Goal: Transaction & Acquisition: Purchase product/service

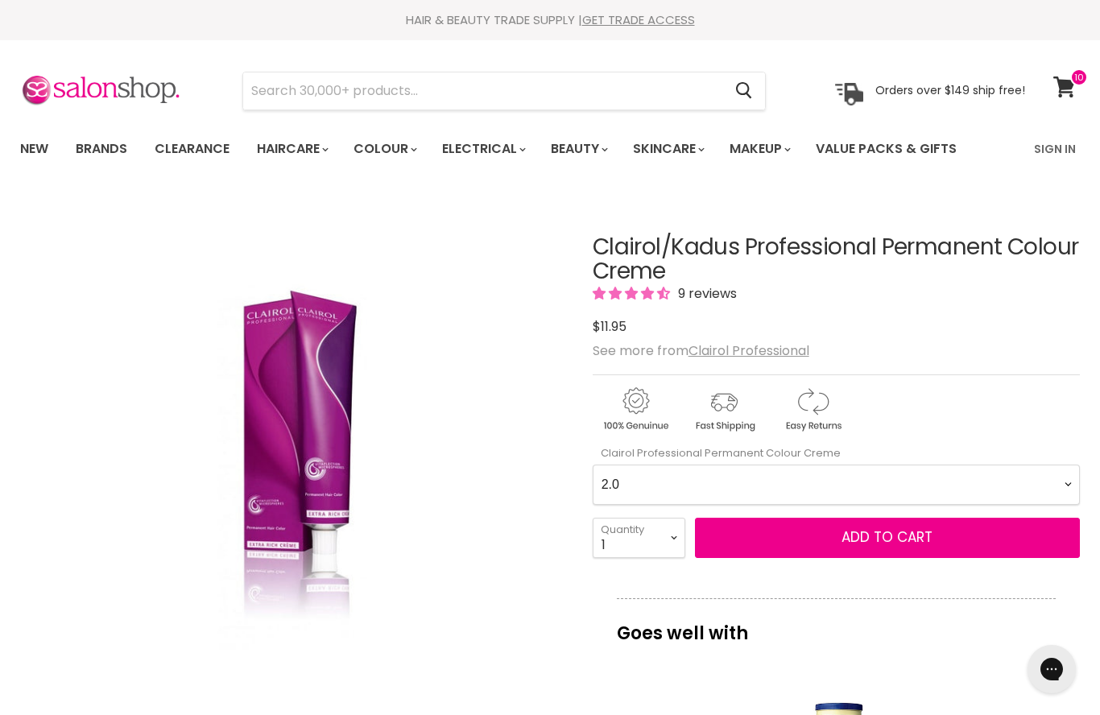
click at [1076, 473] on Creme-0-0 "2.0 2.8 3.0 3.6 4.0 4.07 4.65 4.71 4.75 4.77 5.0 5.07 5.1 5.46 5.5 5.6 5.7 5.71…" at bounding box center [836, 485] width 487 height 40
click at [1070, 479] on Creme-0-0 "2.0 2.8 3.0 3.6 4.0 4.07 4.65 4.71 4.75 4.77 5.0 5.07 5.1 5.46 5.5 5.6 5.7 5.71…" at bounding box center [836, 485] width 487 height 40
click at [1065, 488] on Creme-0-0 "2.0 2.8 3.0 3.6 4.0 4.07 4.65 4.71 4.75 4.77 5.0 5.07 5.1 5.46 5.5 5.6 5.7 5.71…" at bounding box center [836, 485] width 487 height 40
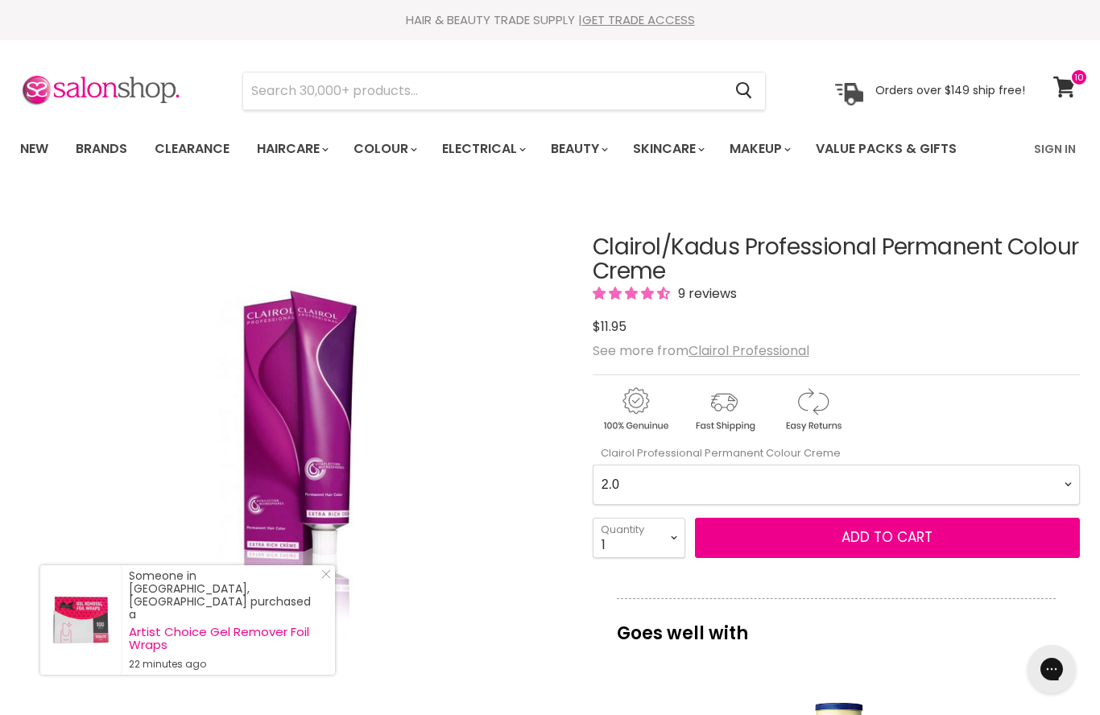
click at [1076, 482] on Creme-0-0 "2.0 2.8 3.0 3.6 4.0 4.07 4.65 4.71 4.75 4.77 5.0 5.07 5.1 5.46 5.5 5.6 5.7 5.71…" at bounding box center [836, 485] width 487 height 40
select Creme-0-0 "6.1"
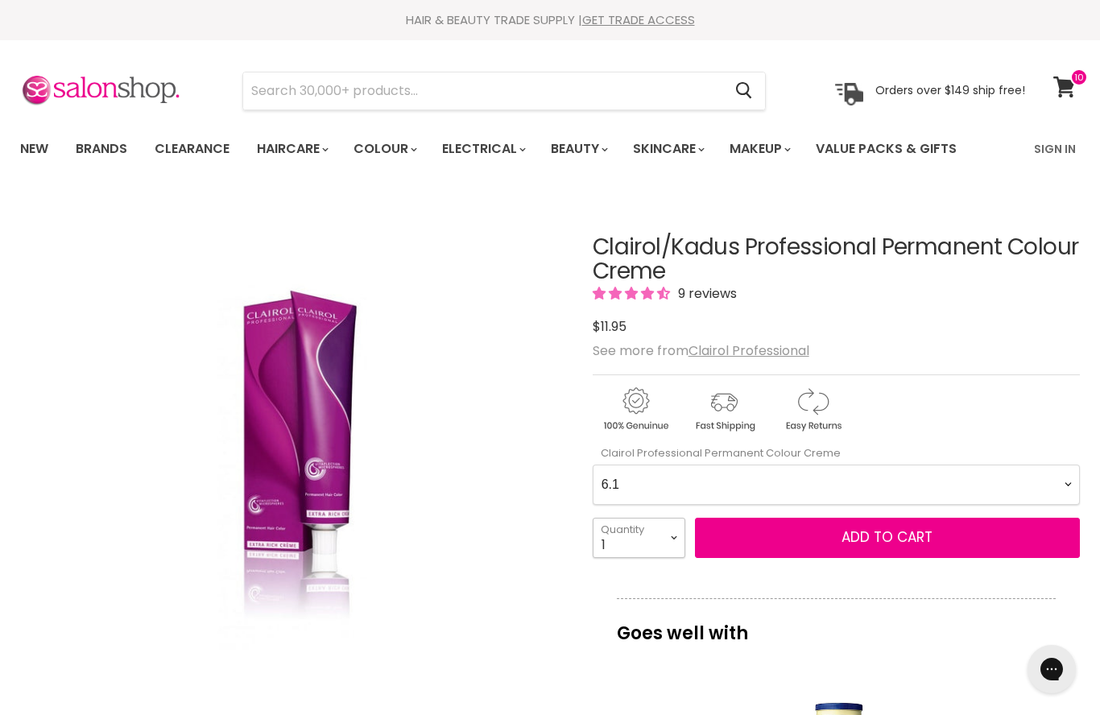
click at [674, 541] on select "1 2 3 4 5 6 7 8 9 10+" at bounding box center [639, 538] width 93 height 40
select select "5"
type input "5"
click at [891, 543] on span "Add to cart" at bounding box center [886, 536] width 91 height 19
click at [873, 539] on span "Add to cart" at bounding box center [886, 536] width 91 height 19
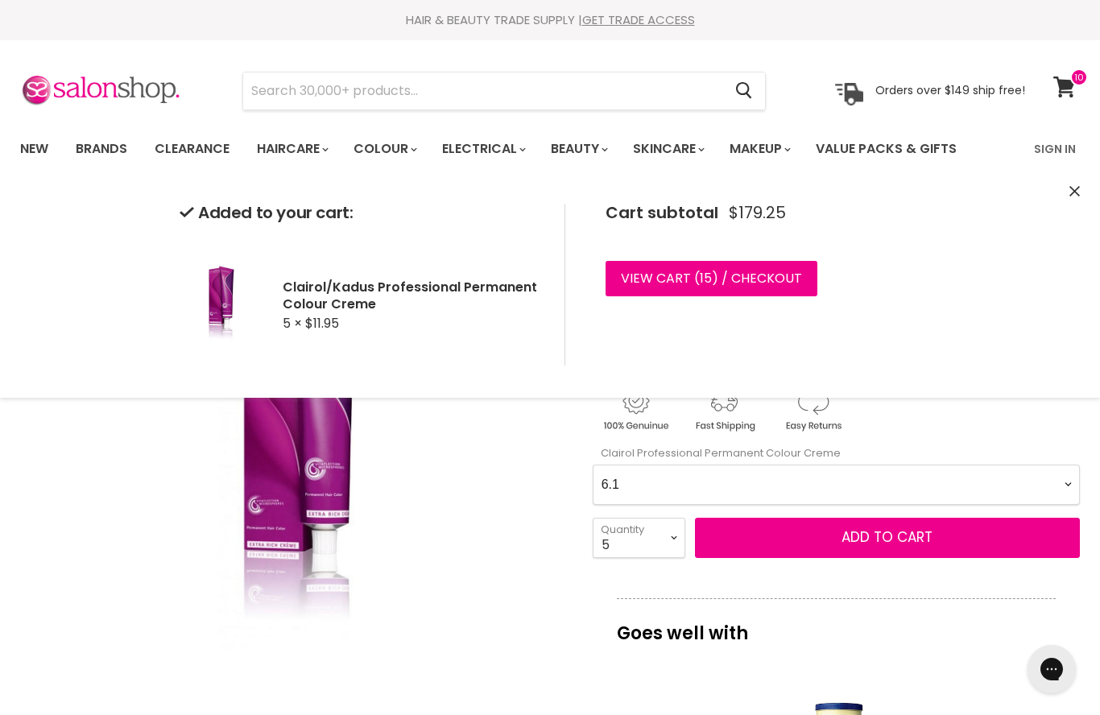
click at [1059, 483] on Creme-0-0 "2.0 2.8 3.0 3.6 4.0 4.07 4.65 4.71 4.75 4.77 5.0 5.07 5.1 5.46 5.5 5.6 5.7 5.71…" at bounding box center [836, 485] width 487 height 40
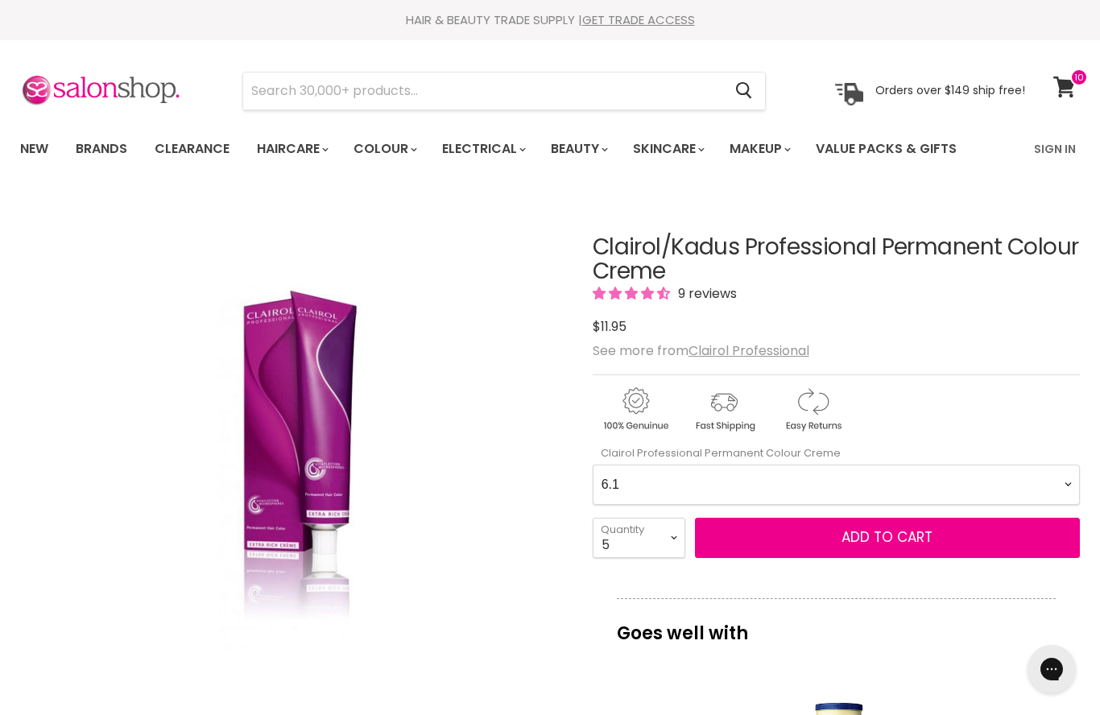
scroll to position [194, 0]
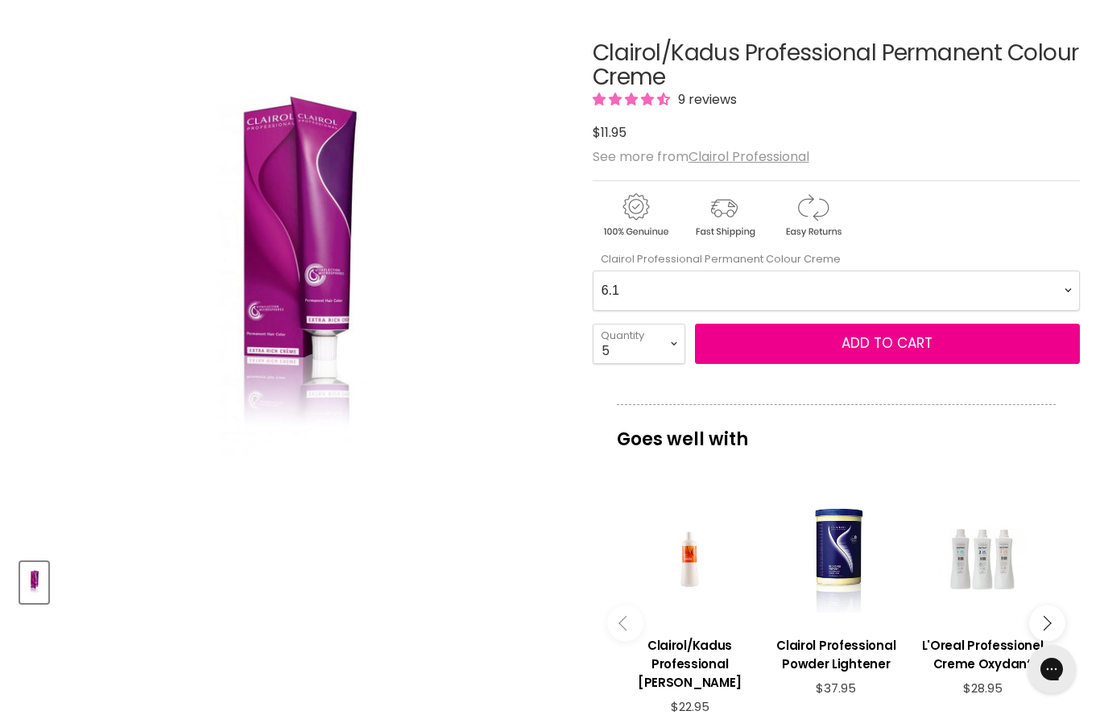
click at [1069, 481] on div "Goes well with imageUrl Clairol/Kadus Professional Demi Developer $22.95 imageU…" at bounding box center [836, 588] width 487 height 368
click at [1057, 289] on Creme-0-0 "2.0 2.8 3.0 3.6 4.0 4.07 4.65 4.71 4.75 4.77 5.0 5.07 5.1 5.46 5.5 5.6 5.7 5.71…" at bounding box center [836, 290] width 487 height 40
click at [764, 354] on button "Add to cart" at bounding box center [887, 344] width 385 height 40
click at [1072, 288] on Creme-0-0 "2.0 2.8 3.0 3.6 4.0 4.07 4.65 4.71 4.75 4.77 5.0 5.07 5.1 5.46 5.5 5.6 5.7 5.71…" at bounding box center [836, 290] width 487 height 40
click at [1063, 285] on Creme-0-0 "2.0 2.8 3.0 3.6 4.0 4.07 4.65 4.71 4.75 4.77 5.0 5.07 5.1 5.46 5.5 5.6 5.7 5.71…" at bounding box center [836, 290] width 487 height 40
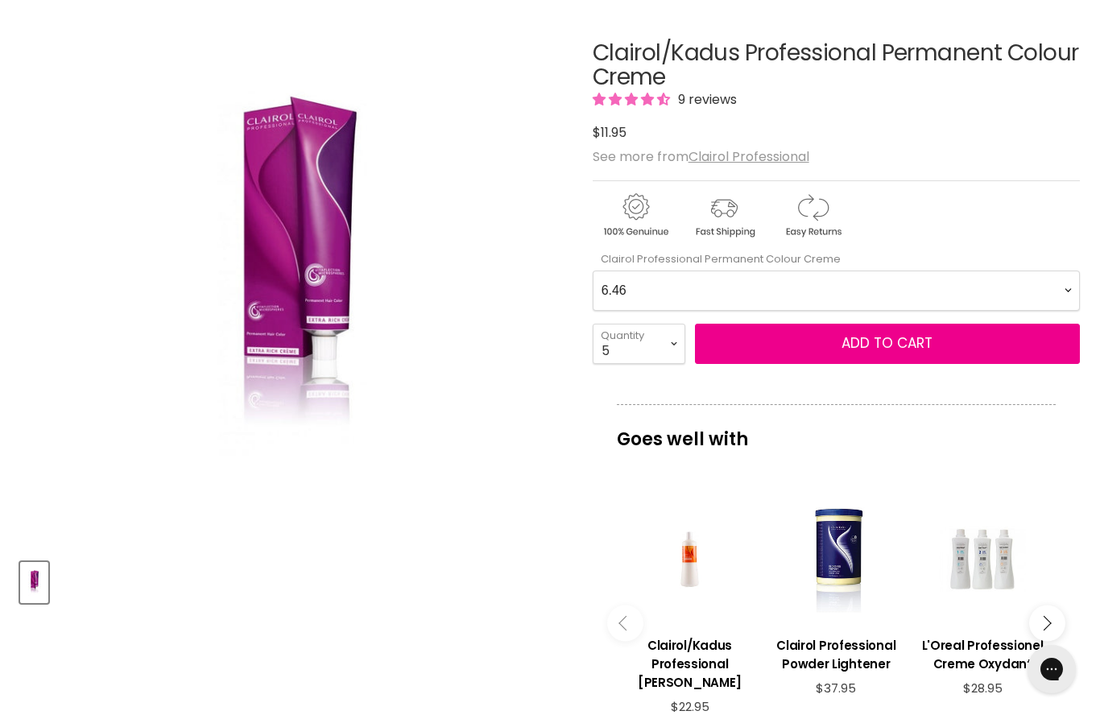
select Creme-0-0 "8.0"
click at [667, 339] on select "1 2 3 4 5 6 7 8 9 10+" at bounding box center [639, 344] width 93 height 40
select select "6"
type input "6"
click at [801, 347] on button "Add to cart" at bounding box center [887, 344] width 385 height 40
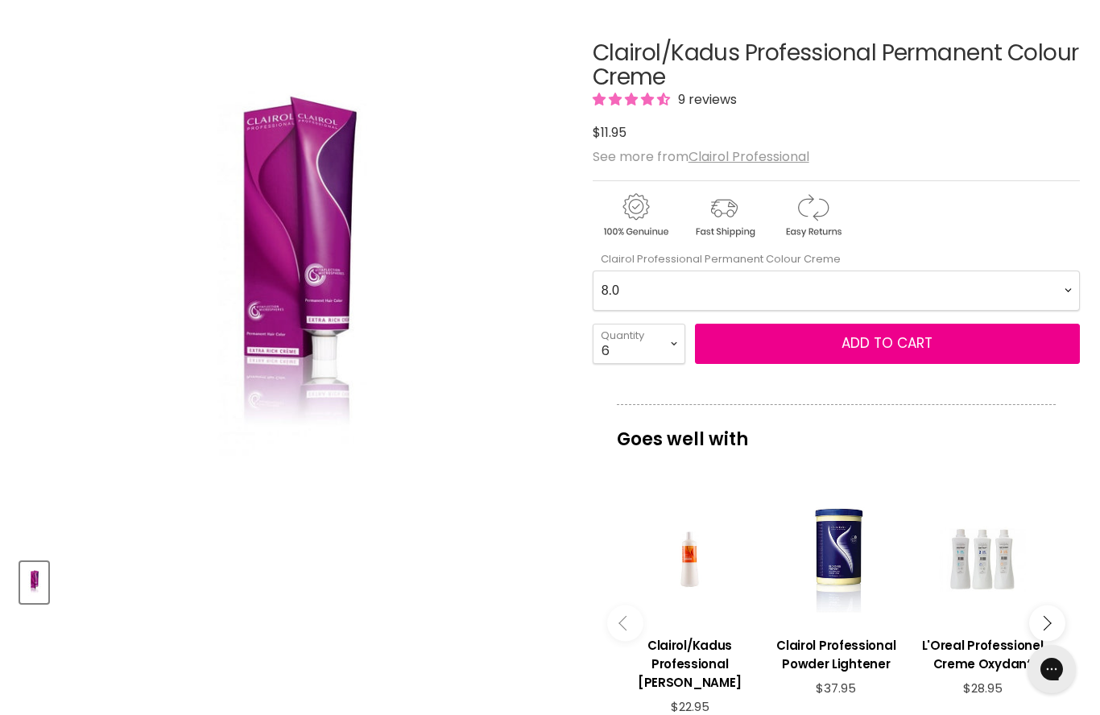
click at [1062, 284] on Creme-0-0 "2.0 2.8 3.0 3.6 4.0 4.07 4.65 4.71 4.75 4.77 5.0 5.07 5.1 5.46 5.5 5.6 5.7 5.71…" at bounding box center [836, 290] width 487 height 40
click at [1064, 283] on Creme-0-0 "2.0 2.8 3.0 3.6 4.0 4.07 4.65 4.71 4.75 4.77 5.0 5.07 5.1 5.46 5.5 5.6 5.7 5.71…" at bounding box center [836, 290] width 487 height 40
select Creme-0-0 "5.71"
click at [672, 333] on select "1 2 3 4 5 6 7 8 9 10+" at bounding box center [639, 344] width 93 height 40
select select "5"
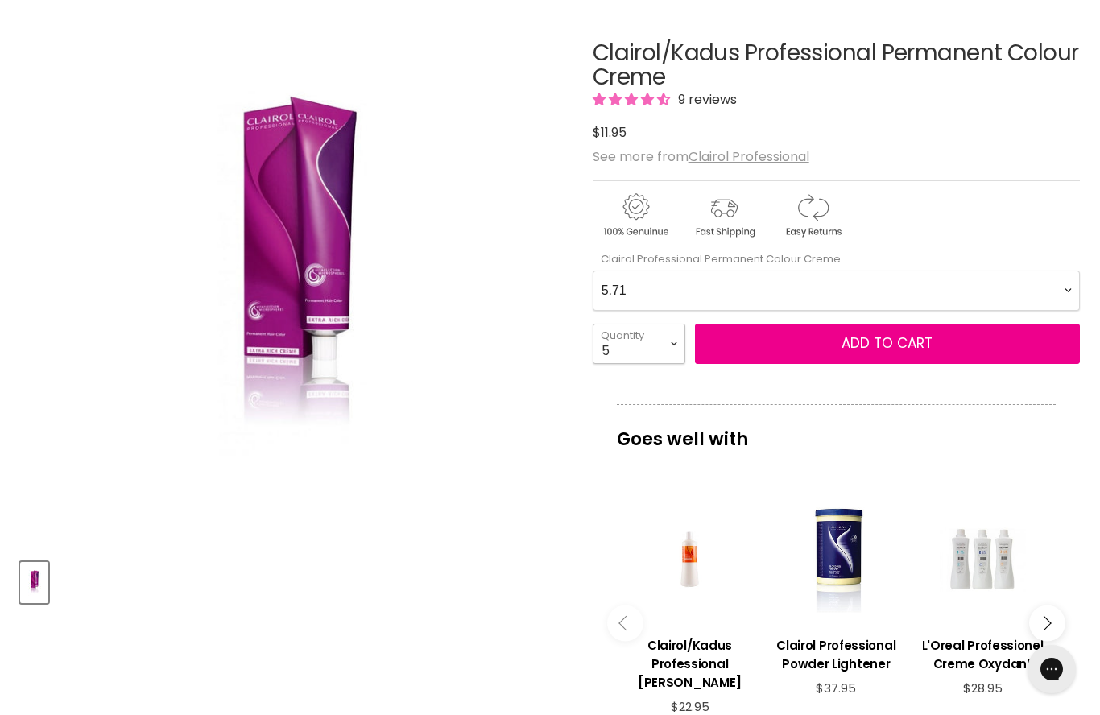
type input "5"
click at [827, 343] on button "Add to cart" at bounding box center [887, 344] width 385 height 40
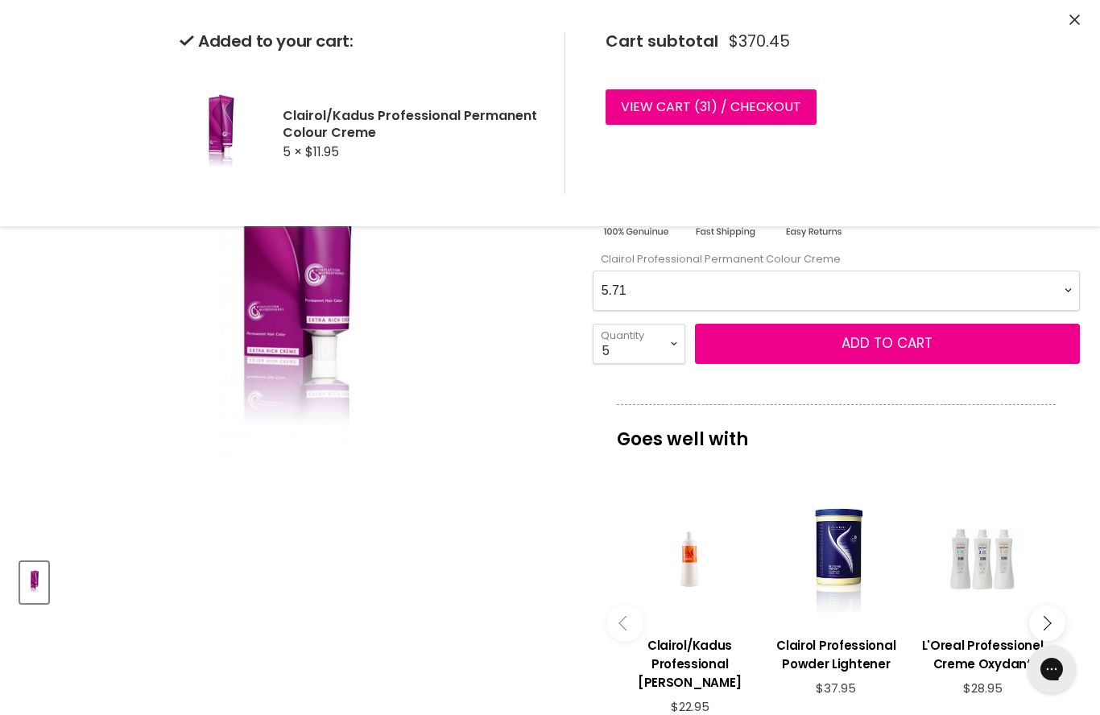
click at [1065, 287] on Creme-0-0 "2.0 2.8 3.0 3.6 4.0 4.07 4.65 4.71 4.75 4.77 5.0 5.07 5.1 5.46 5.5 5.6 5.7 5.71…" at bounding box center [836, 290] width 487 height 40
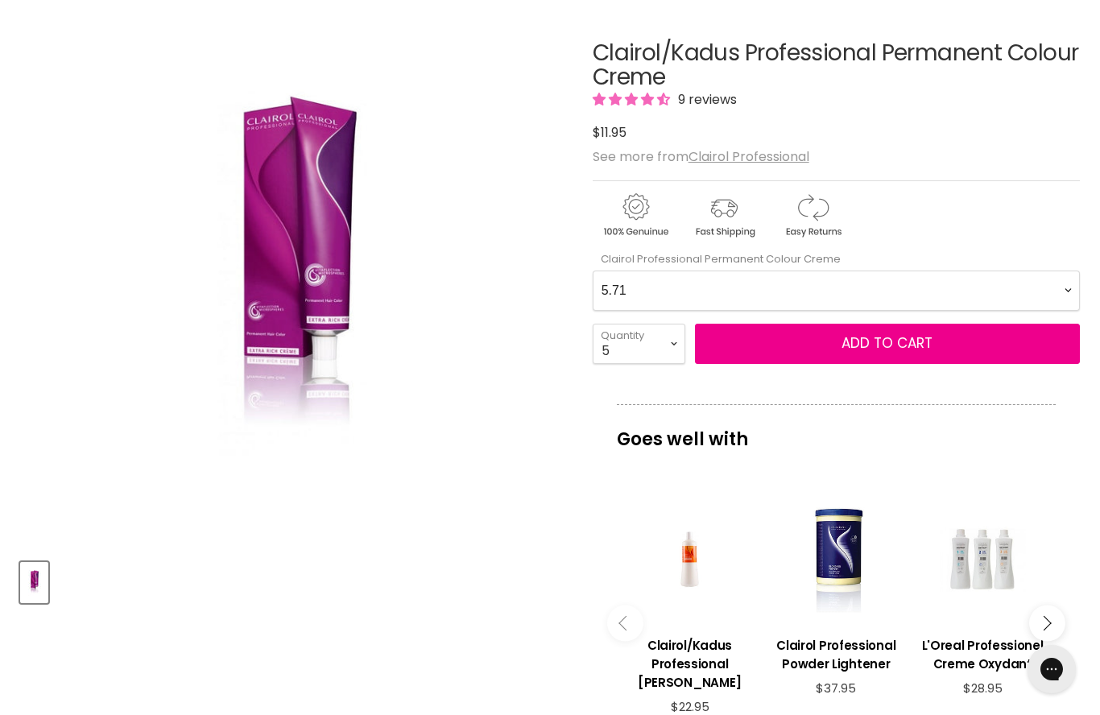
click at [1065, 279] on Creme-0-0 "2.0 2.8 3.0 3.6 4.0 4.07 4.65 4.71 4.75 4.77 5.0 5.07 5.1 5.46 5.5 5.6 5.7 5.71…" at bounding box center [836, 290] width 487 height 40
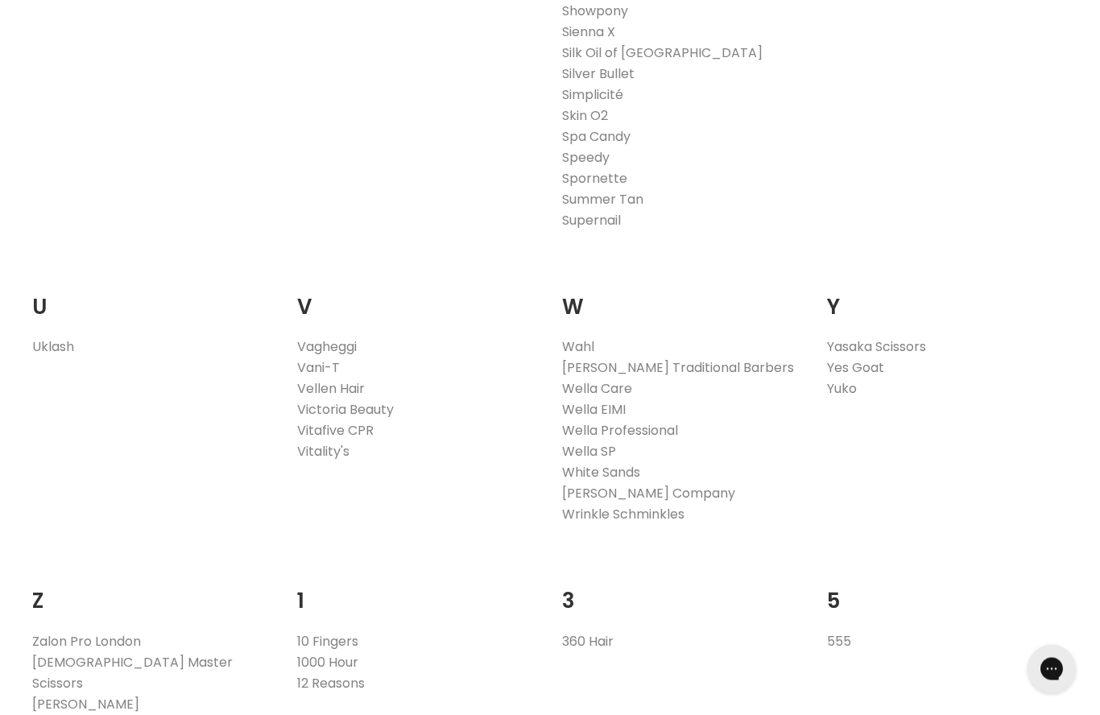
scroll to position [2963, 0]
click at [576, 421] on link "Wella Professional" at bounding box center [620, 430] width 116 height 19
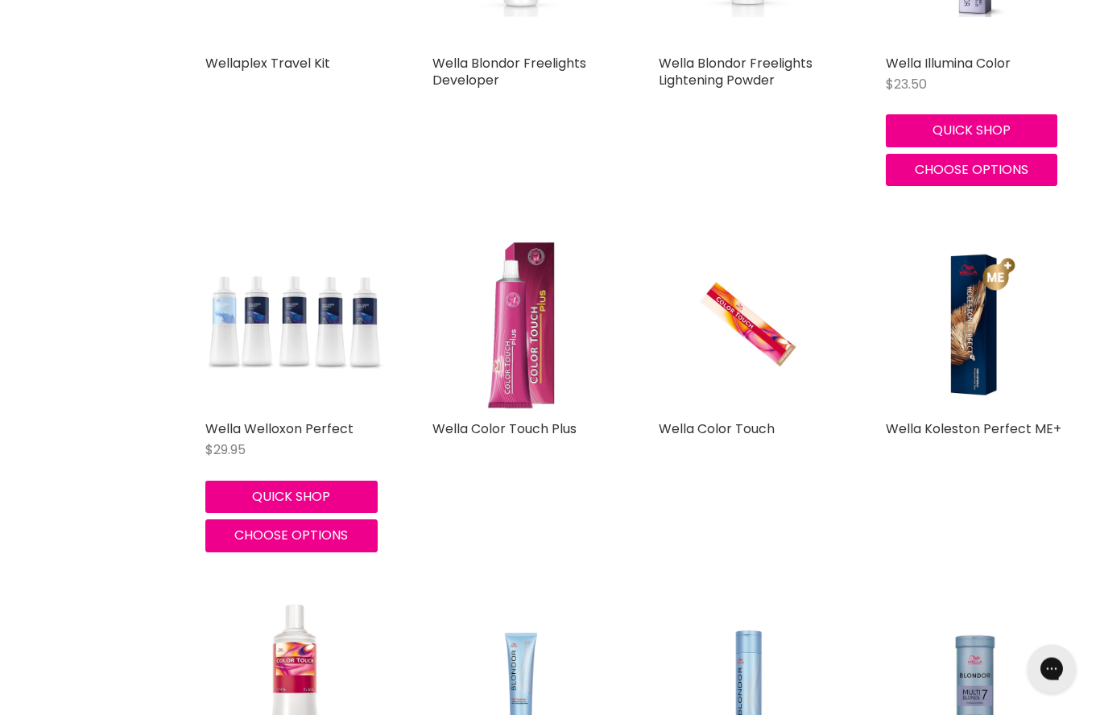
scroll to position [3367, 0]
click at [747, 315] on img "Main content" at bounding box center [747, 323] width 118 height 179
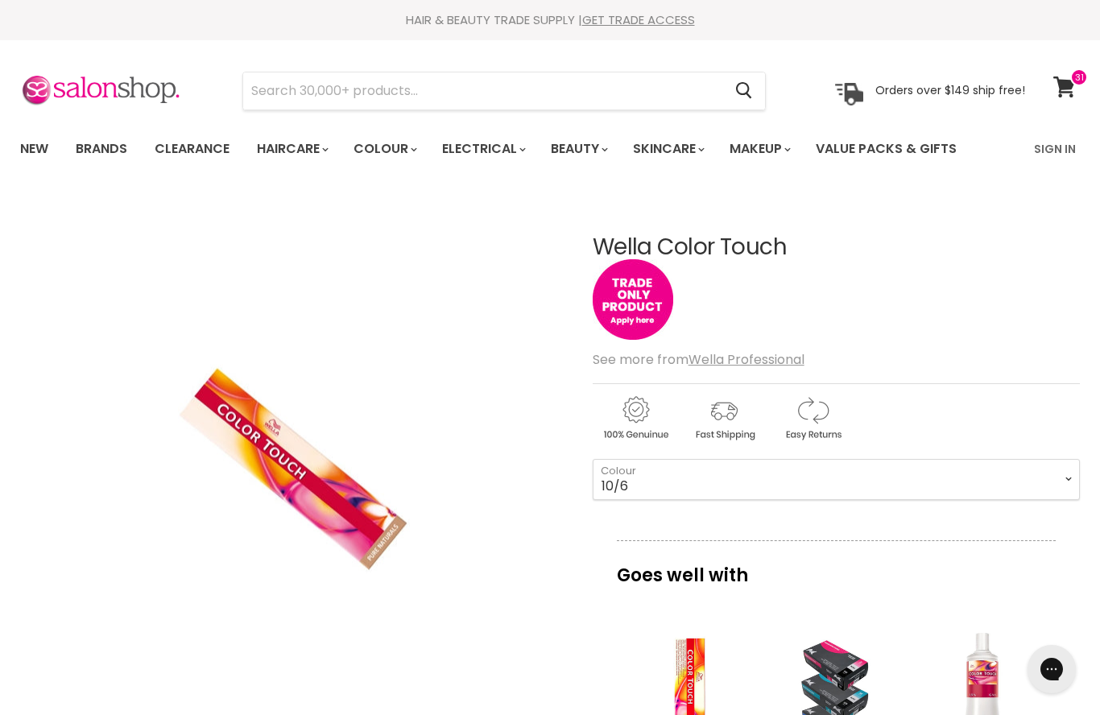
select select "10/6"
click at [1042, 147] on link "Sign In" at bounding box center [1054, 149] width 61 height 34
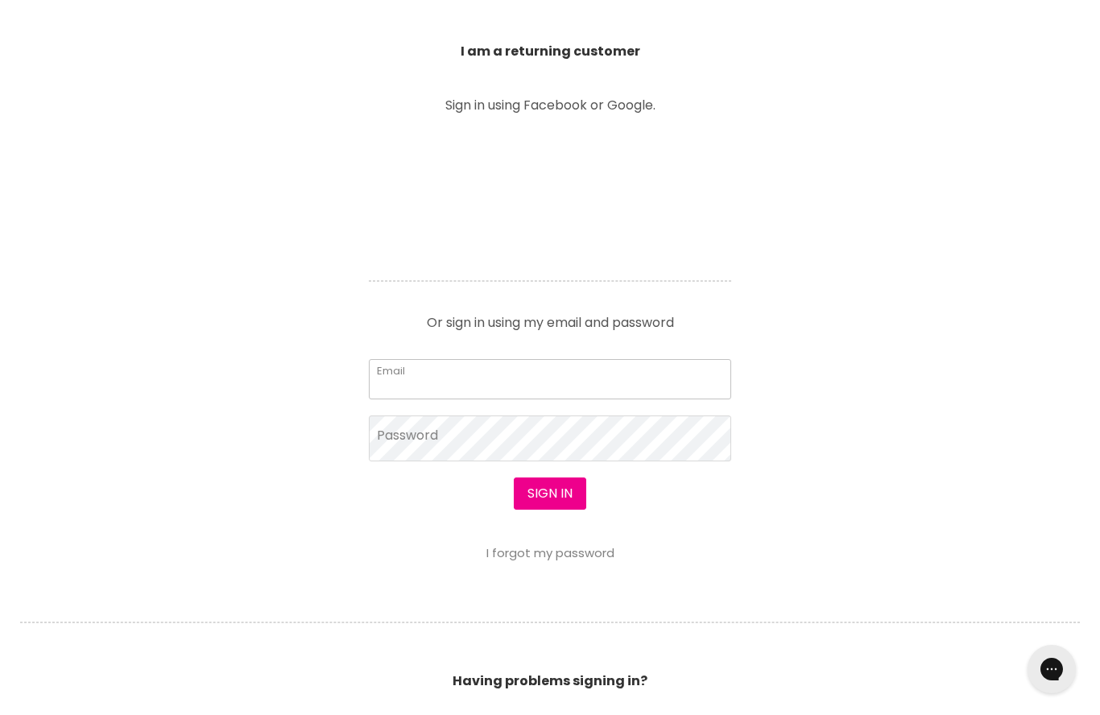
click at [399, 378] on input "Email" at bounding box center [550, 379] width 362 height 40
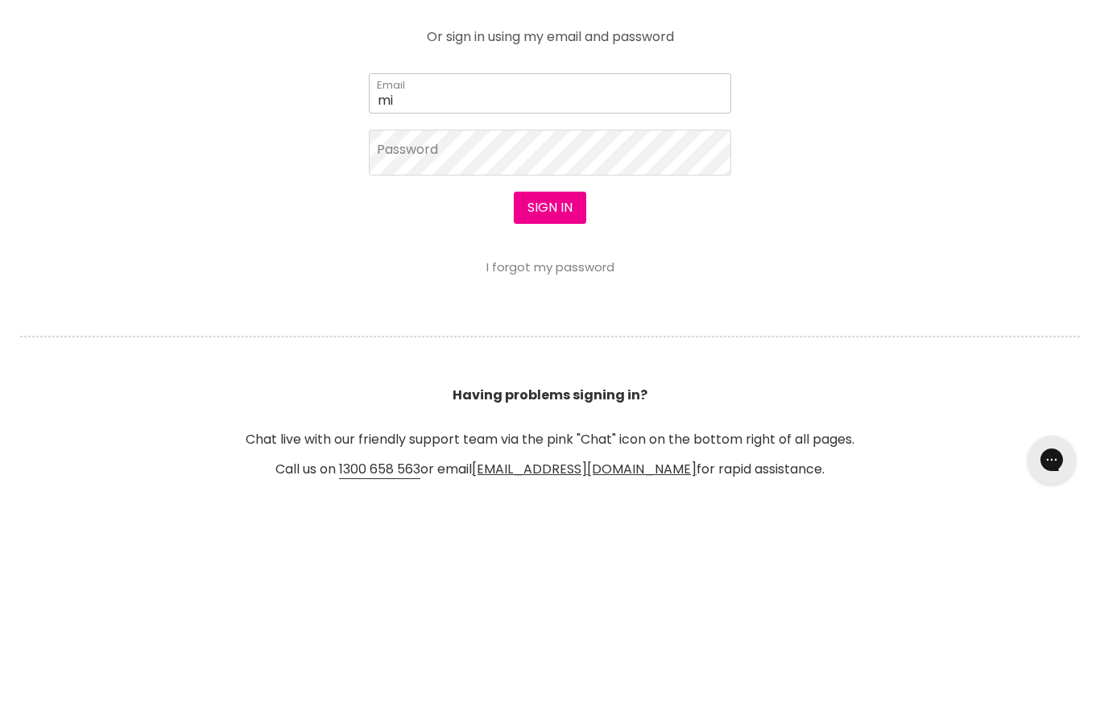
type input "[EMAIL_ADDRESS][DOMAIN_NAME]"
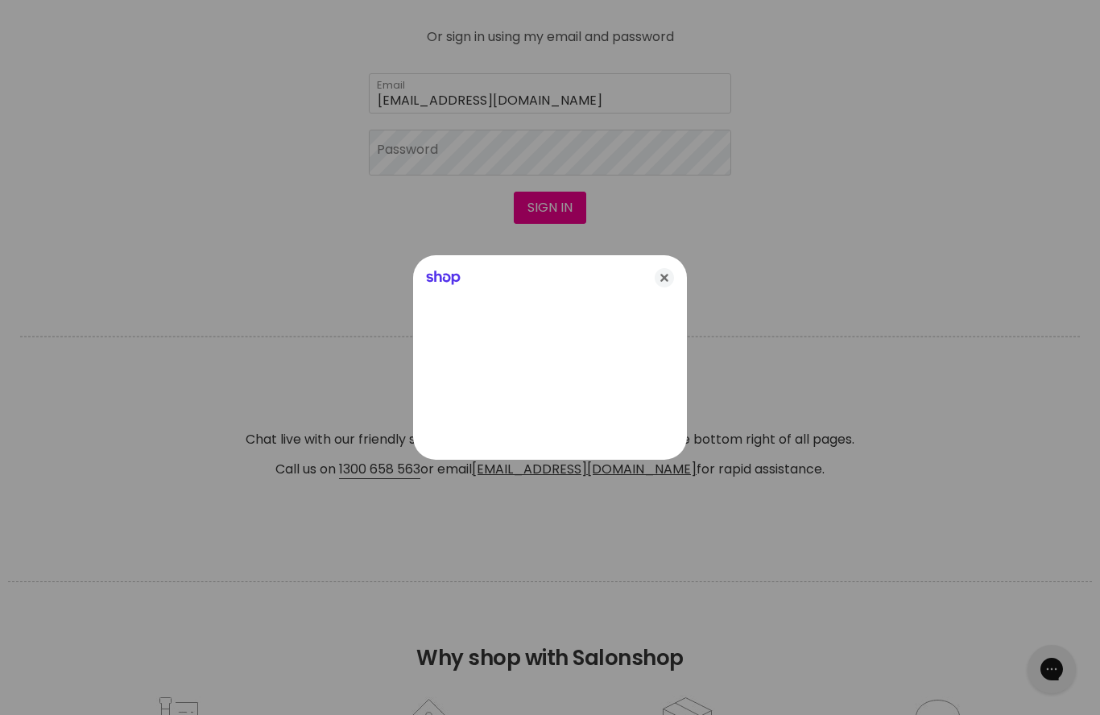
click at [413, 150] on div at bounding box center [550, 357] width 1100 height 715
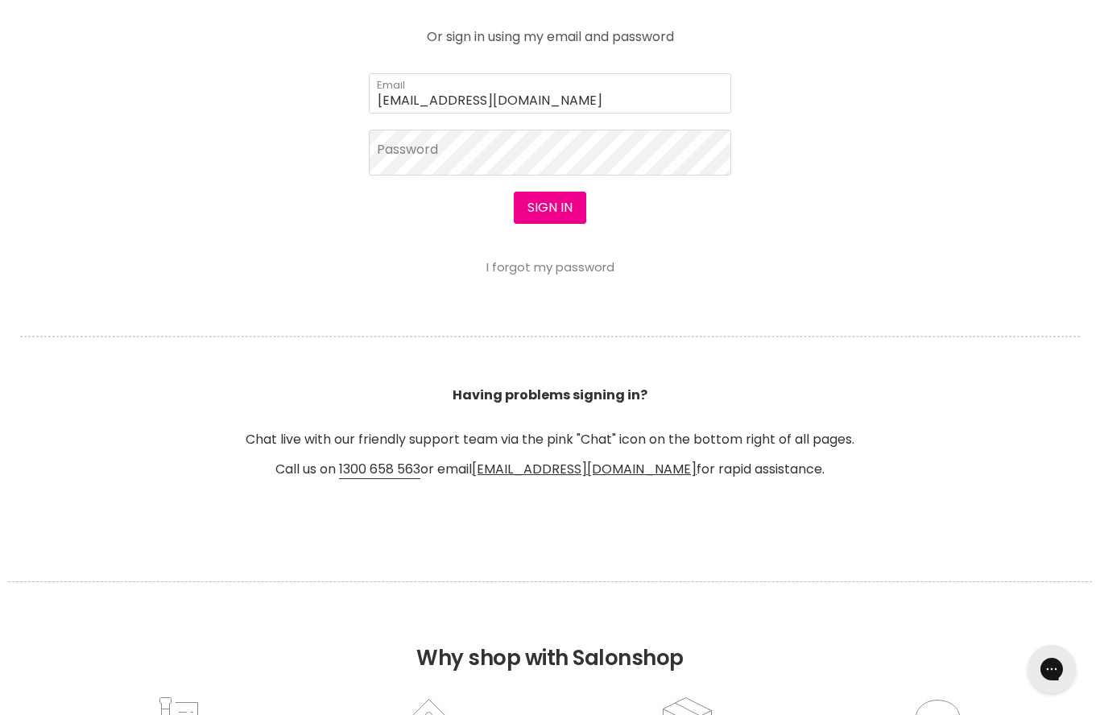
click at [551, 204] on button "Sign in" at bounding box center [550, 208] width 72 height 32
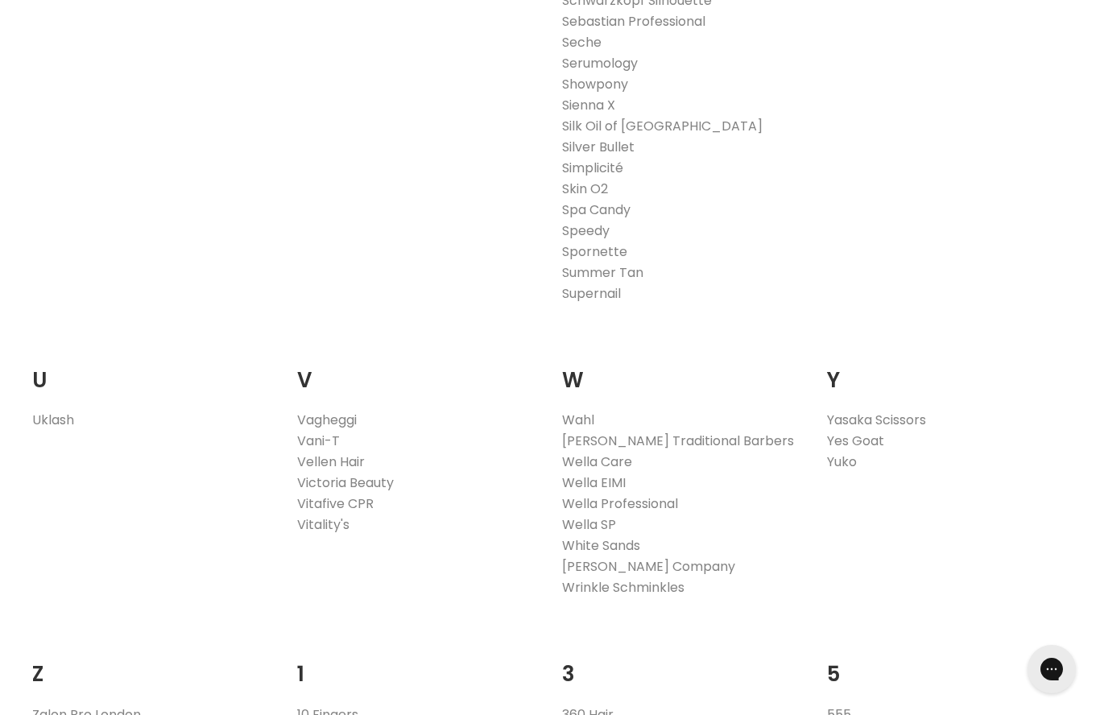
scroll to position [2938, 0]
click at [580, 493] on link "Wella Professional" at bounding box center [620, 502] width 116 height 19
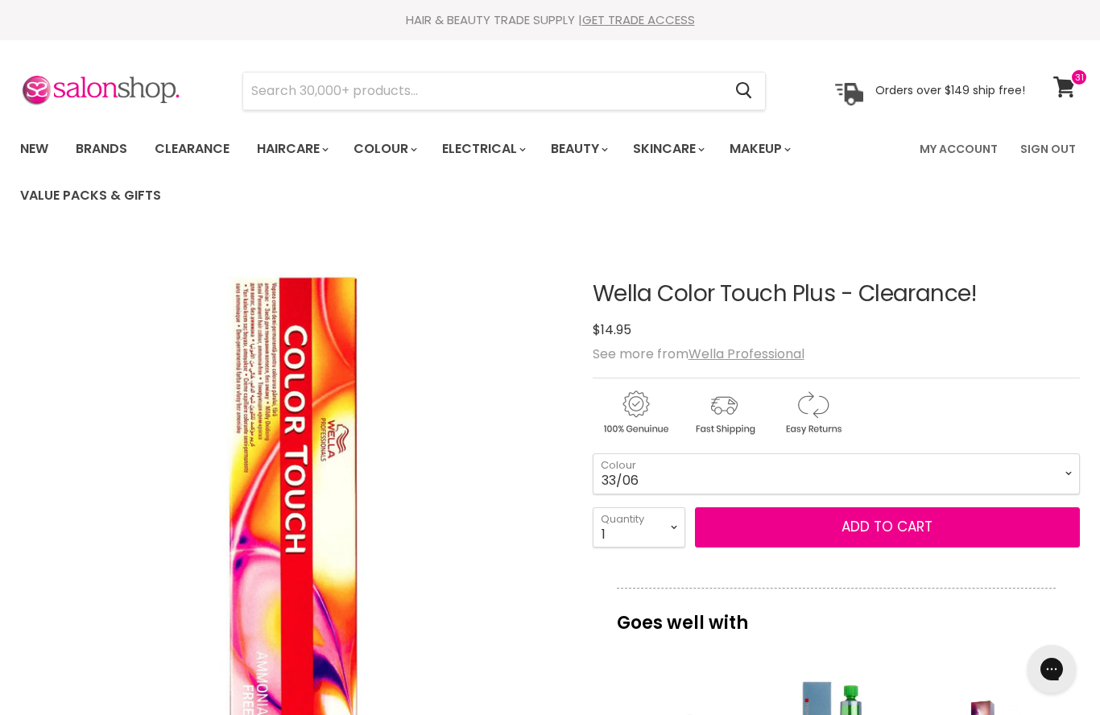
click at [183, 593] on img "Wella Color Touch Plus - Clearance! image. Click or Scroll to Zoom." at bounding box center [293, 514] width 546 height 546
